Goal: Task Accomplishment & Management: Manage account settings

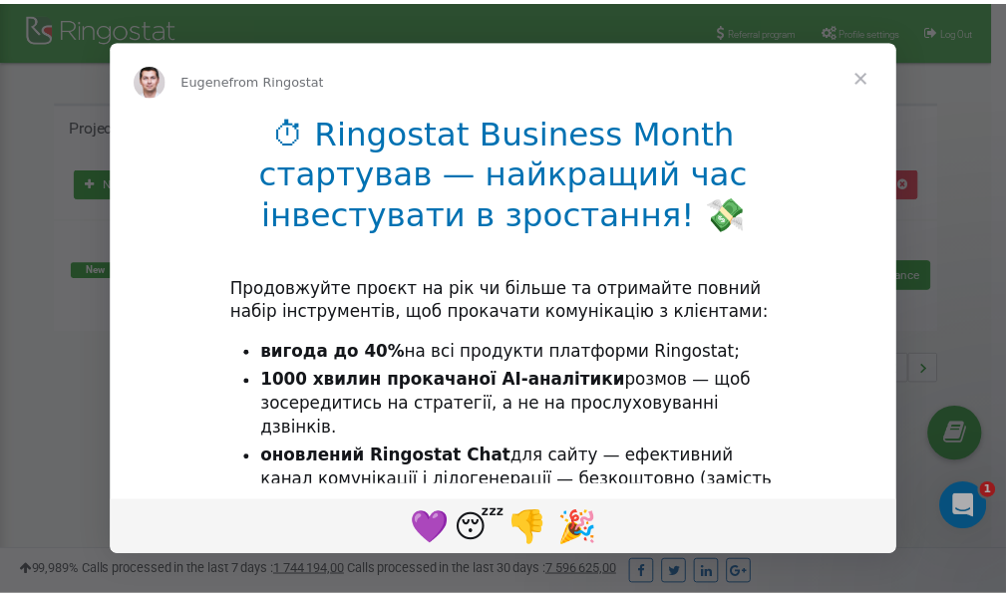
scroll to position [298, 0]
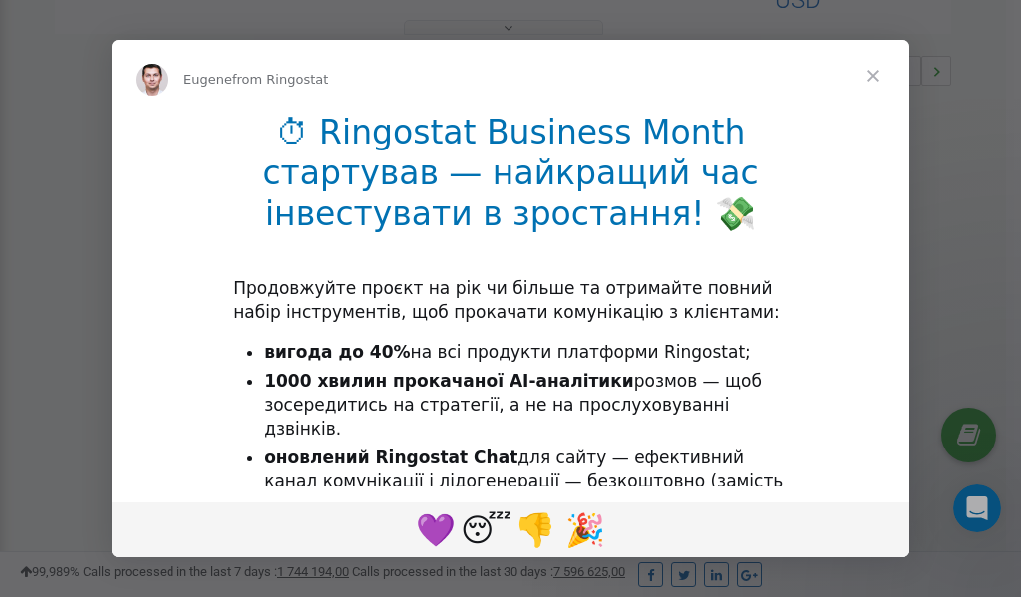
click at [874, 76] on span "Close" at bounding box center [873, 76] width 72 height 72
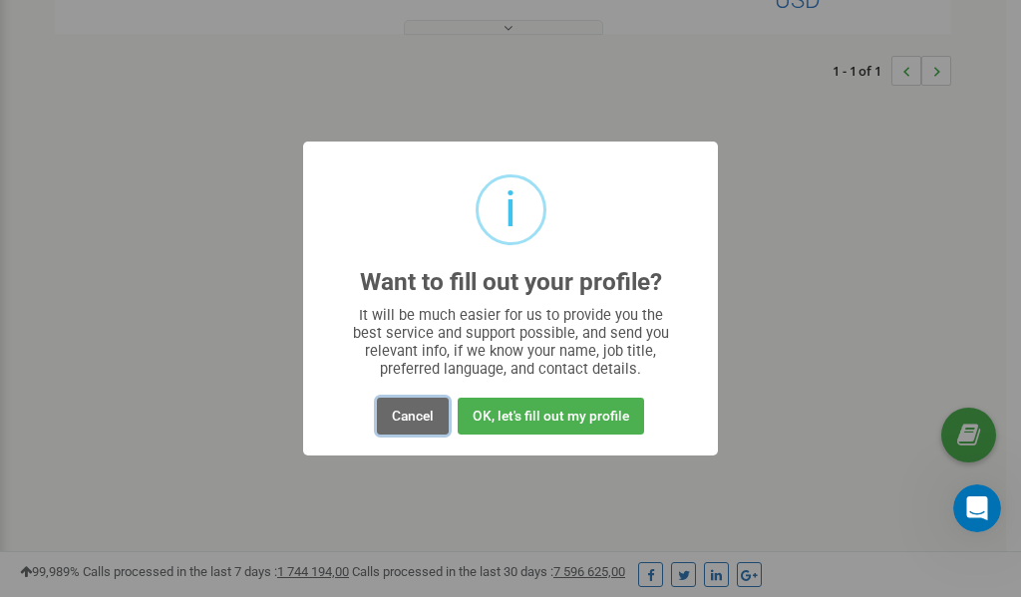
click at [404, 412] on button "Cancel" at bounding box center [413, 416] width 72 height 37
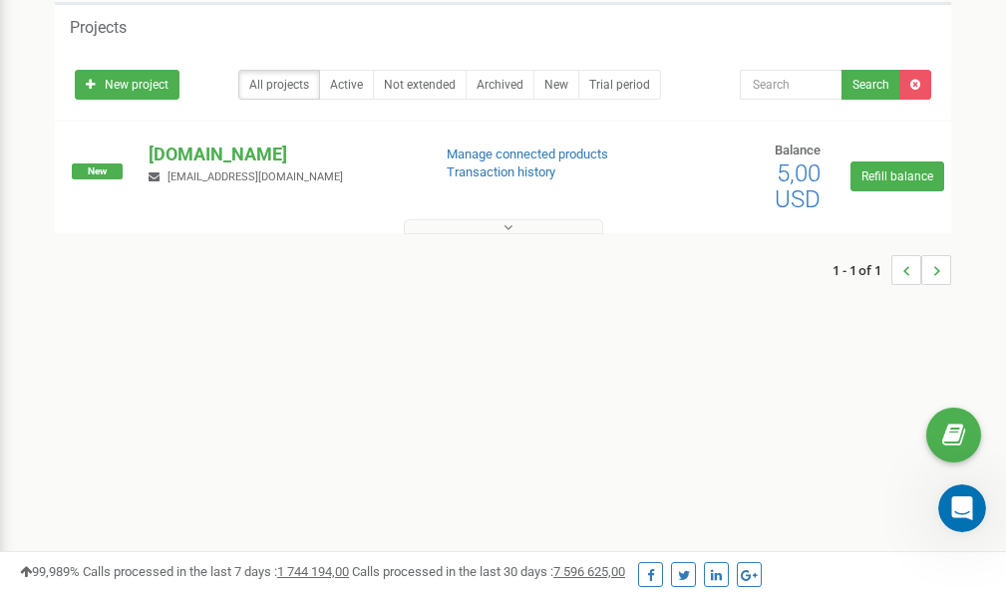
scroll to position [0, 0]
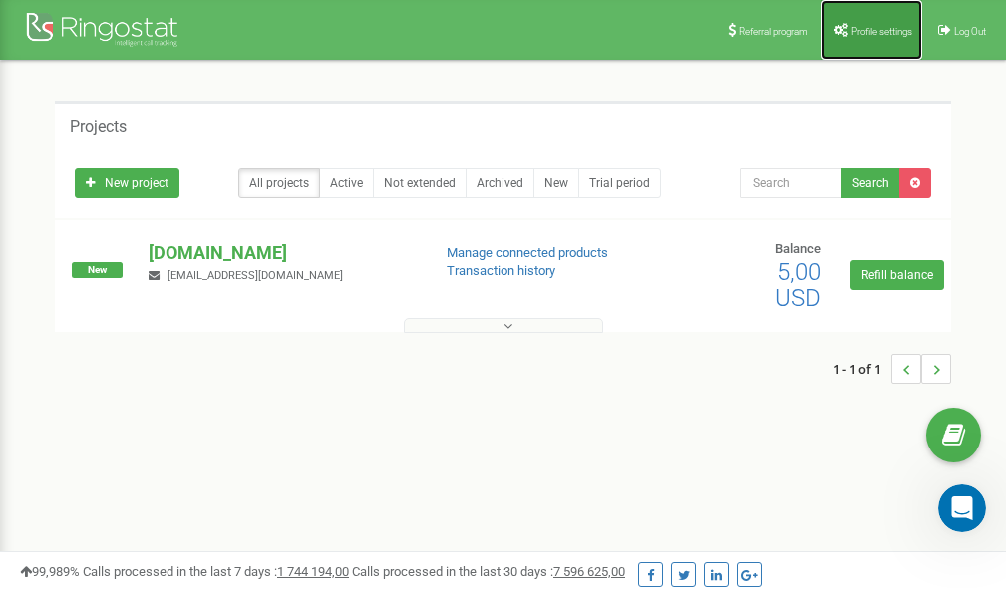
click at [866, 20] on link "Profile settings" at bounding box center [871, 30] width 102 height 60
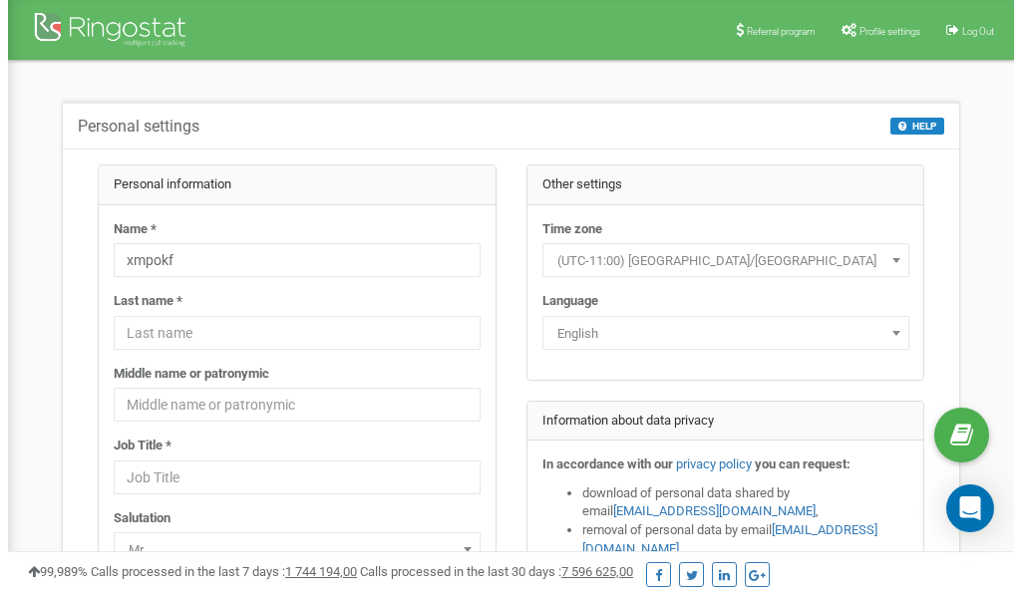
scroll to position [100, 0]
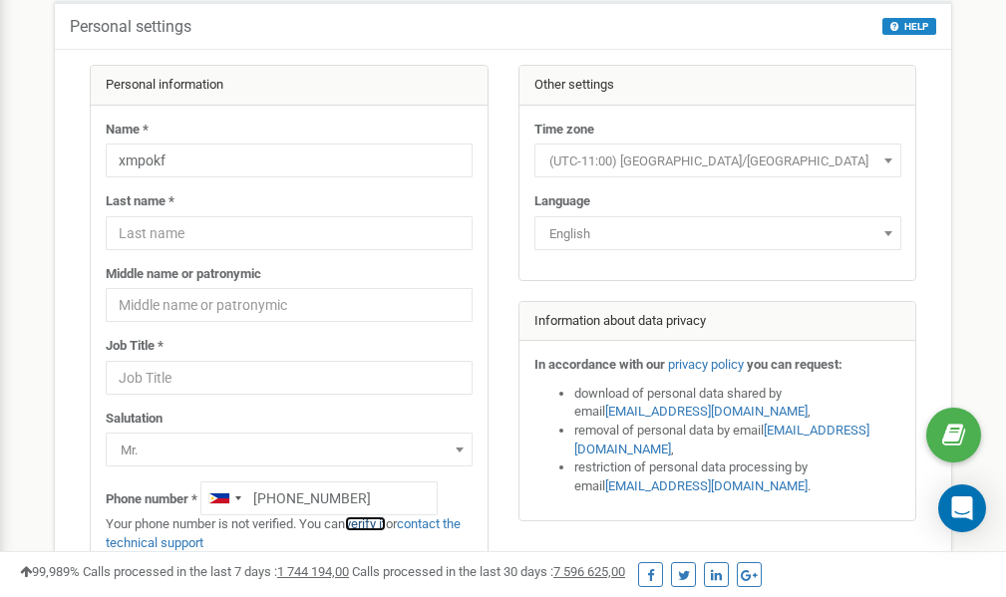
click at [377, 521] on link "verify it" at bounding box center [365, 523] width 41 height 15
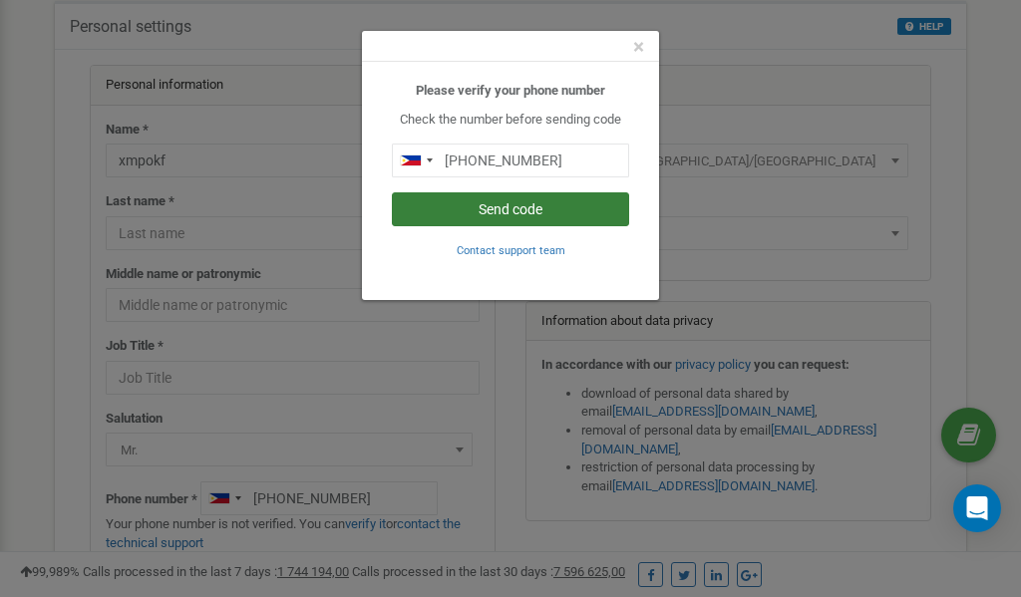
click at [462, 208] on button "Send code" at bounding box center [510, 209] width 237 height 34
